Goal: Entertainment & Leisure: Consume media (video, audio)

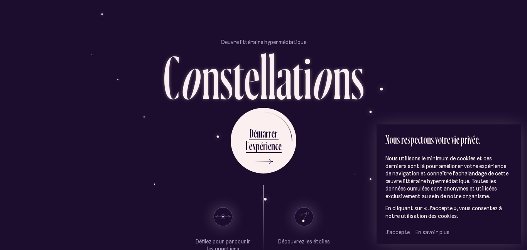
click at [395, 232] on span "J’accepte" at bounding box center [397, 231] width 24 height 7
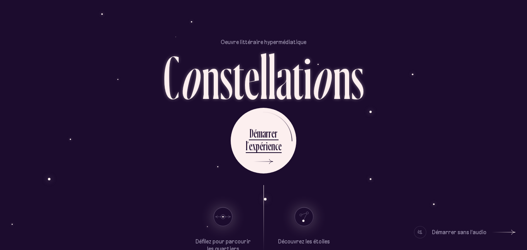
click at [324, 122] on div "D é m a r r e r l ’ e x p é r i e n c e" at bounding box center [263, 141] width 451 height 66
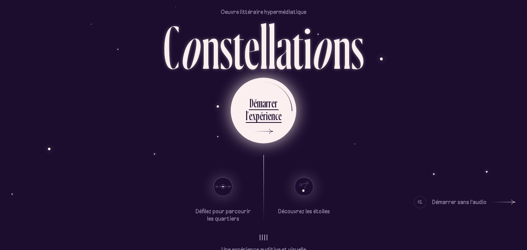
scroll to position [30, 0]
click at [271, 130] on div at bounding box center [263, 130] width 19 height 5
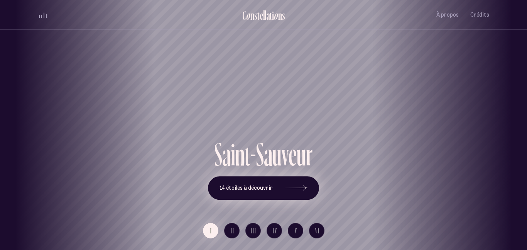
click at [304, 186] on use at bounding box center [306, 187] width 4 height 5
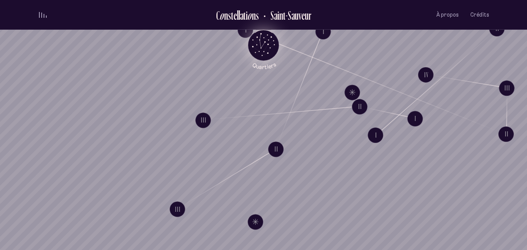
click at [273, 56] on icon "Quartiers" at bounding box center [263, 58] width 45 height 24
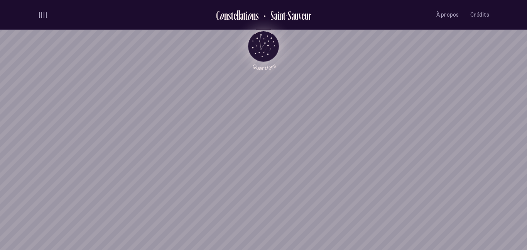
click at [262, 43] on icon "Retour au menu principal" at bounding box center [263, 45] width 23 height 23
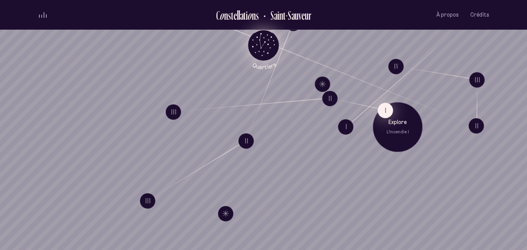
click at [387, 115] on button "I" at bounding box center [385, 109] width 15 height 15
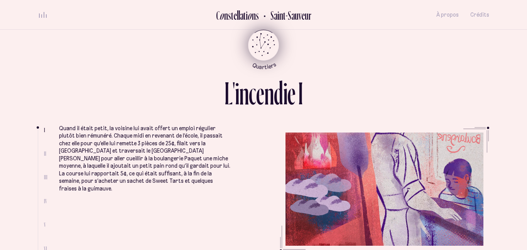
click at [42, 19] on button "volume audio" at bounding box center [43, 15] width 10 height 8
click at [42, 18] on button "volume audio" at bounding box center [43, 15] width 10 height 8
click at [42, 14] on div "volume audio" at bounding box center [43, 15] width 8 height 6
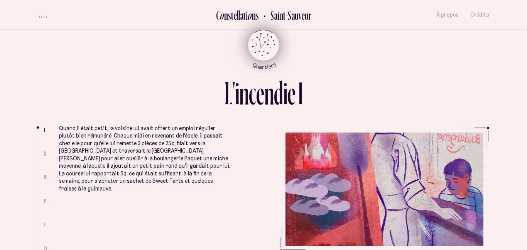
click at [44, 16] on span "volume audio" at bounding box center [44, 17] width 1 height 2
click at [44, 16] on span "volume audio" at bounding box center [44, 16] width 1 height 4
click at [54, 113] on div "L ' i n c e n d i e I" at bounding box center [263, 101] width 451 height 49
click at [11, 111] on div "L ' i n c e n d i e I I II III IV V VI Quand il était petit, la voisine lui ava…" at bounding box center [263, 125] width 527 height 250
click at [35, 129] on div "L ' i n c e n d i e I I II III IV V VI Quand il était petit, la voisine lui ava…" at bounding box center [263, 125] width 463 height 250
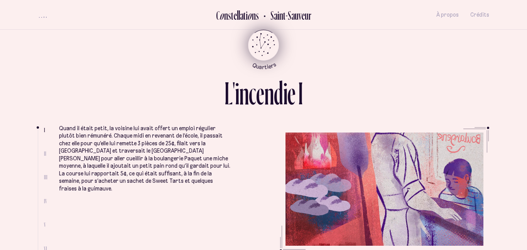
click at [84, 130] on p "Quand il était petit, la voisine lui avait offert un emploi régulier plutôt bie…" at bounding box center [145, 159] width 172 height 68
click at [32, 3] on div "C o n s t e l l a t i o n s [GEOGRAPHIC_DATA] À propos Crédits Menu Quartiers" at bounding box center [263, 15] width 463 height 30
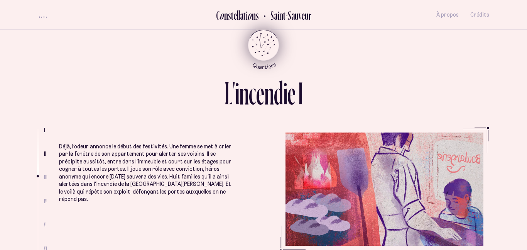
scroll to position [444, 0]
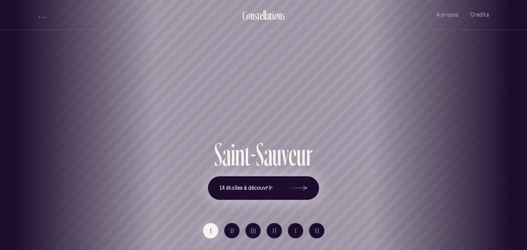
click at [308, 191] on button "14 étoiles à découvrir" at bounding box center [263, 188] width 111 height 24
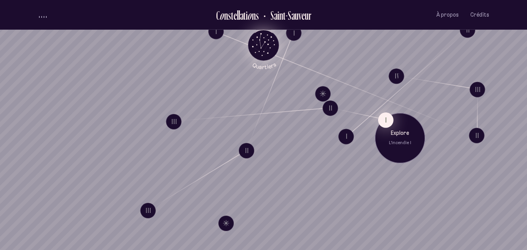
click at [384, 122] on button "I" at bounding box center [385, 119] width 15 height 15
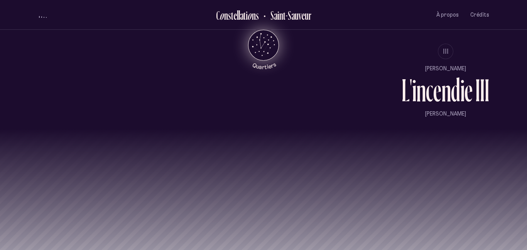
scroll to position [732, 0]
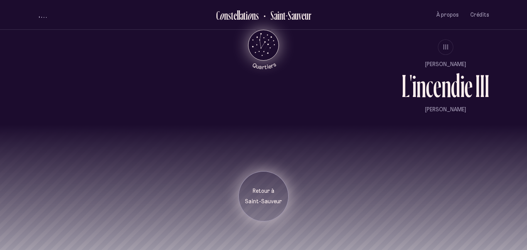
click at [275, 192] on p "Retour à" at bounding box center [263, 191] width 39 height 8
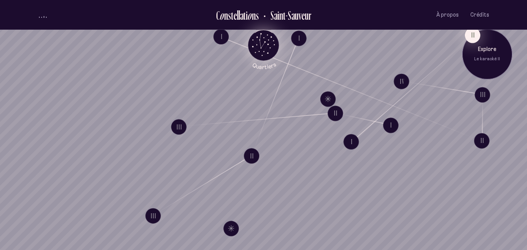
click at [470, 35] on button "II" at bounding box center [472, 34] width 15 height 15
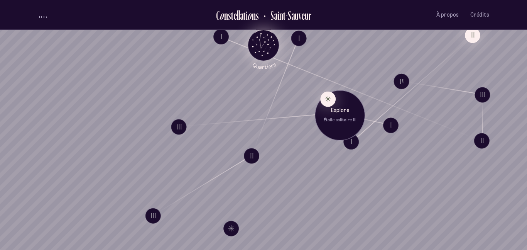
click at [348, 130] on div "Explore Étoile solitaire III" at bounding box center [340, 115] width 50 height 50
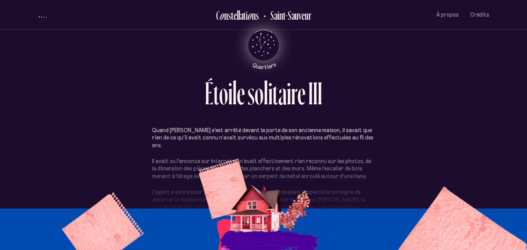
click at [250, 217] on section "Quand [PERSON_NAME] s’est arrêté devant la porte de son ancienne maison, il sav…" at bounding box center [263, 182] width 451 height 111
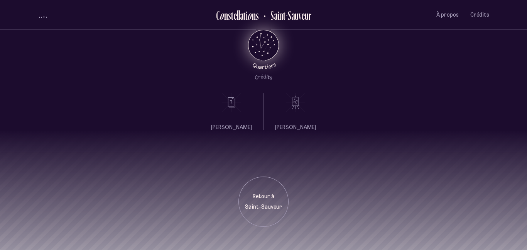
scroll to position [329, 0]
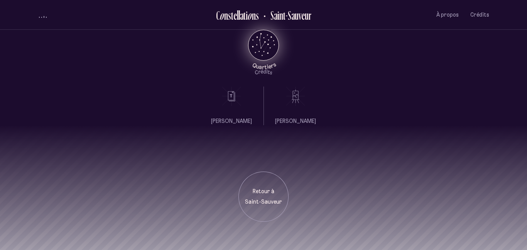
click at [274, 222] on section "Retour à [GEOGRAPHIC_DATA]" at bounding box center [263, 187] width 527 height 125
click at [262, 212] on div "Retour à [GEOGRAPHIC_DATA]" at bounding box center [263, 196] width 50 height 50
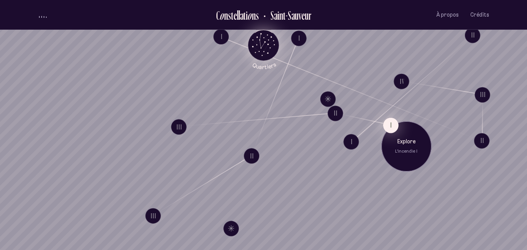
click at [386, 120] on button "I" at bounding box center [390, 124] width 15 height 15
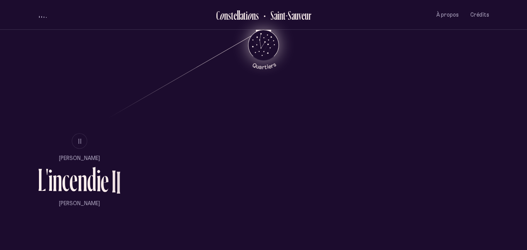
scroll to position [458, 0]
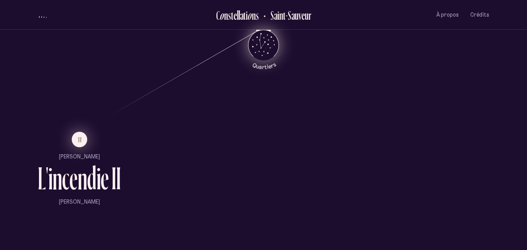
click at [73, 143] on button "II" at bounding box center [79, 139] width 15 height 15
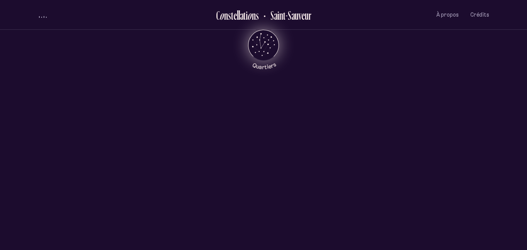
scroll to position [0, 0]
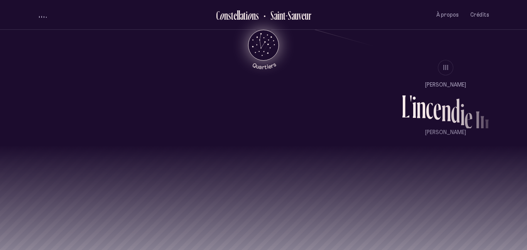
scroll to position [711, 0]
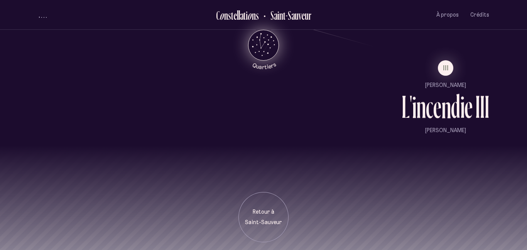
click at [450, 88] on p "[PERSON_NAME]" at bounding box center [446, 85] width 88 height 8
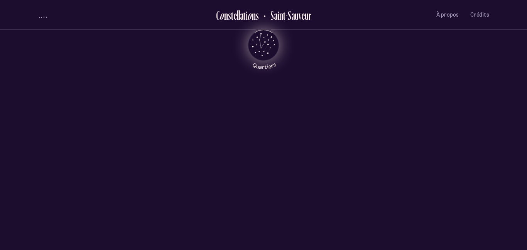
scroll to position [0, 0]
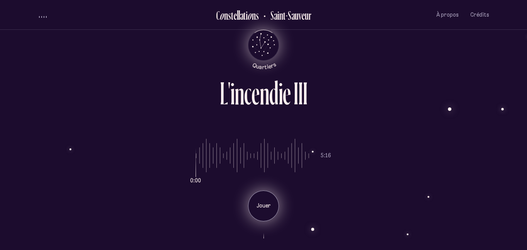
click at [255, 200] on div "Jouer" at bounding box center [263, 205] width 31 height 31
click at [255, 200] on li "Jouer" at bounding box center [263, 202] width 135 height 37
drag, startPoint x: 255, startPoint y: 200, endPoint x: 228, endPoint y: 189, distance: 28.9
click at [228, 189] on li "Pause" at bounding box center [263, 202] width 135 height 37
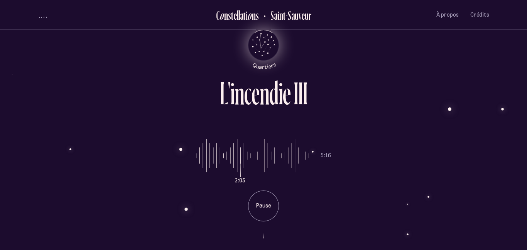
click at [334, 148] on div "2:05 5:16 Pause" at bounding box center [263, 174] width 451 height 95
type input "**"
click at [229, 150] on input "range" at bounding box center [252, 156] width 113 height 58
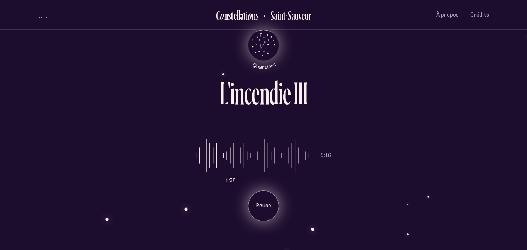
click at [257, 193] on div "Pause" at bounding box center [263, 205] width 31 height 31
click at [257, 193] on div "Jouer" at bounding box center [263, 205] width 31 height 31
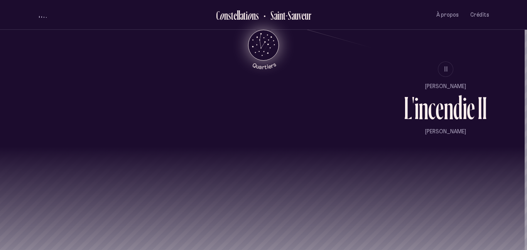
scroll to position [732, 2]
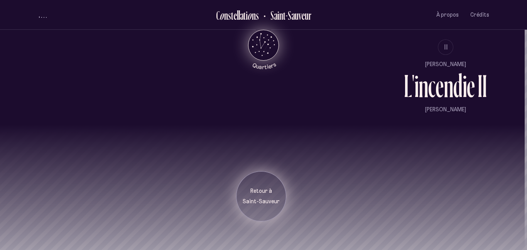
click at [247, 205] on div "Retour à [GEOGRAPHIC_DATA]" at bounding box center [261, 196] width 50 height 50
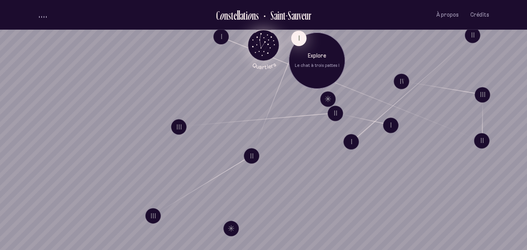
click at [296, 35] on button "I" at bounding box center [298, 37] width 15 height 15
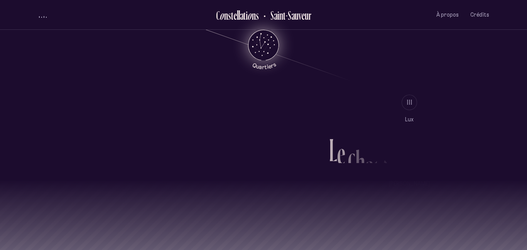
scroll to position [678, 0]
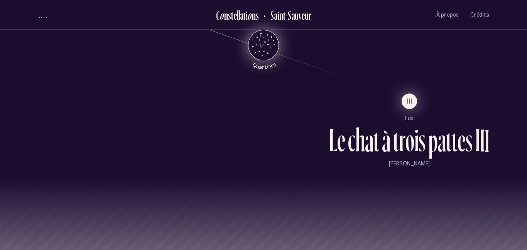
click at [410, 99] on span "III" at bounding box center [410, 101] width 6 height 7
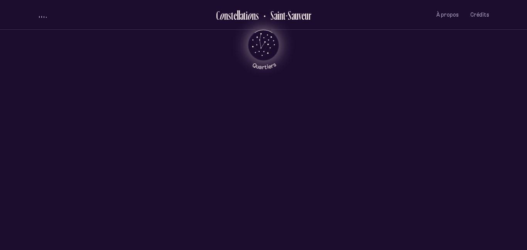
scroll to position [0, 0]
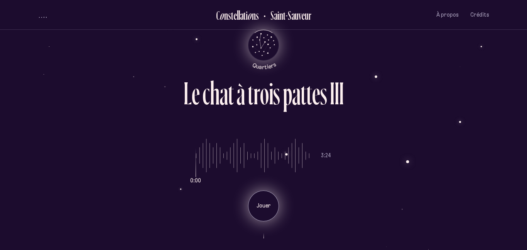
click at [259, 204] on p "Jouer" at bounding box center [263, 206] width 19 height 8
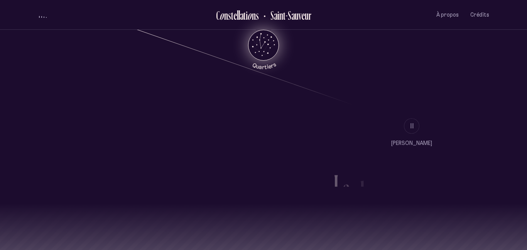
scroll to position [732, 0]
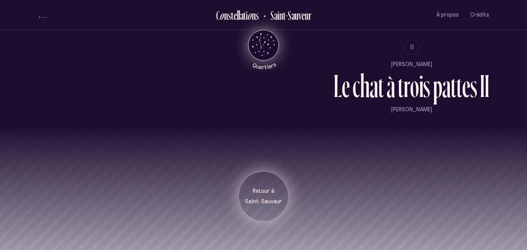
click at [269, 185] on div "Retour à [GEOGRAPHIC_DATA]" at bounding box center [263, 196] width 50 height 50
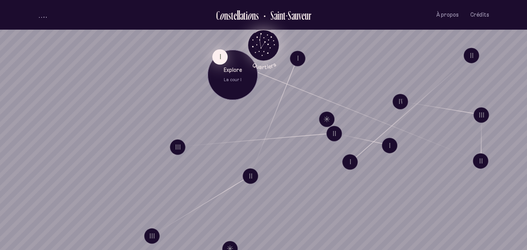
click at [221, 58] on button "I" at bounding box center [219, 56] width 15 height 15
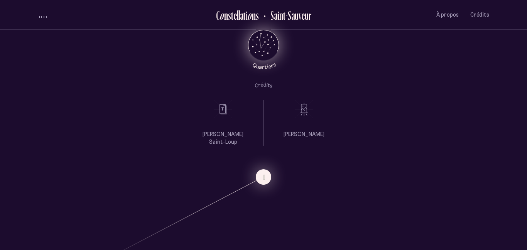
scroll to position [914, 0]
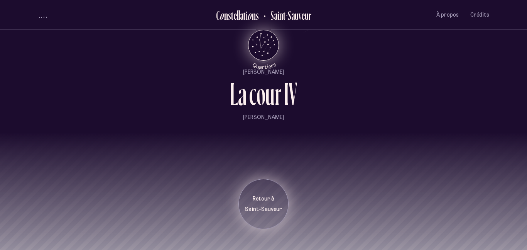
click at [269, 185] on div "Retour à [GEOGRAPHIC_DATA]" at bounding box center [263, 204] width 50 height 50
